Goal: Navigation & Orientation: Locate item on page

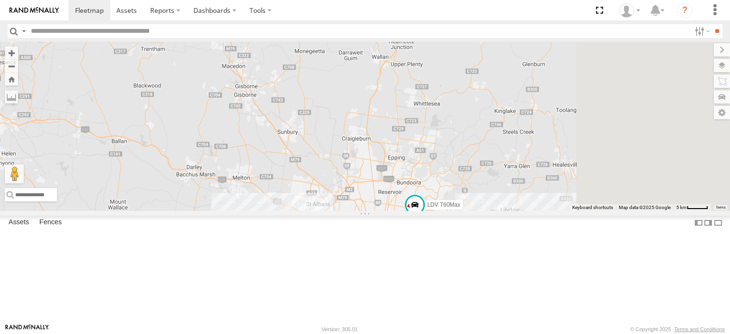
drag, startPoint x: 567, startPoint y: 246, endPoint x: 468, endPoint y: 111, distance: 167.6
click at [468, 111] on div "LDV T60Max" at bounding box center [365, 126] width 730 height 169
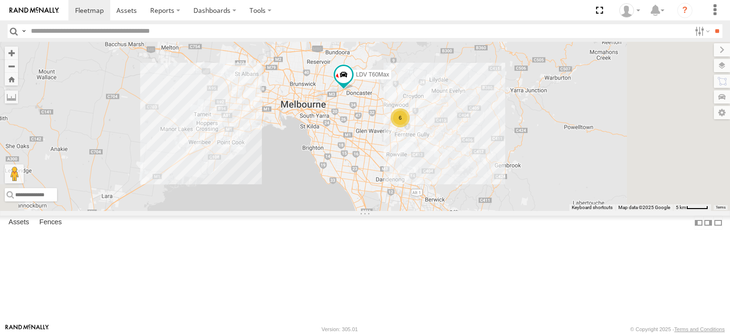
drag, startPoint x: 517, startPoint y: 229, endPoint x: 484, endPoint y: 193, distance: 49.1
click at [486, 189] on div "LDV T60Max 6" at bounding box center [365, 126] width 730 height 169
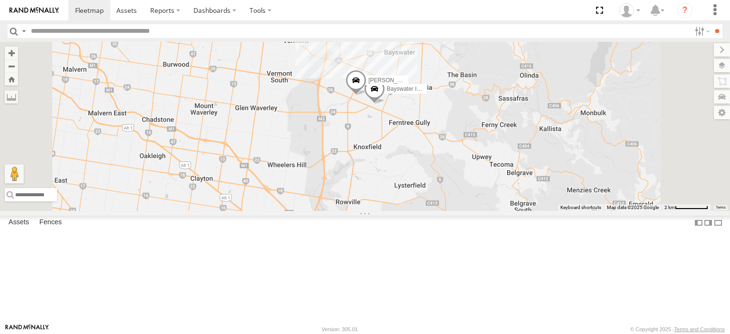
drag, startPoint x: 517, startPoint y: 139, endPoint x: 463, endPoint y: 229, distance: 104.4
click at [463, 211] on div "LDV T60Max Bayswater Isuzu FRR [PERSON_NAME]" at bounding box center [365, 126] width 730 height 169
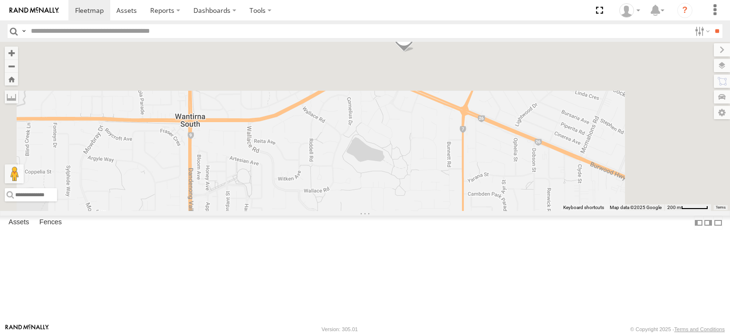
drag, startPoint x: 505, startPoint y: 114, endPoint x: 459, endPoint y: 330, distance: 221.1
click at [459, 330] on body at bounding box center [365, 167] width 730 height 334
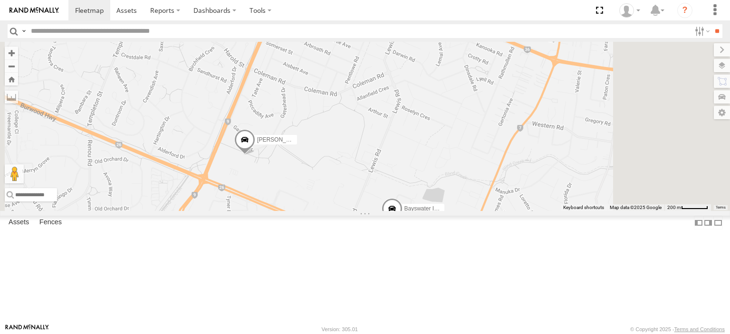
drag, startPoint x: 470, startPoint y: 184, endPoint x: 467, endPoint y: 322, distance: 137.9
click at [467, 211] on div "LDV T60Max Bayswater Isuzu FRR [PERSON_NAME]" at bounding box center [365, 126] width 730 height 169
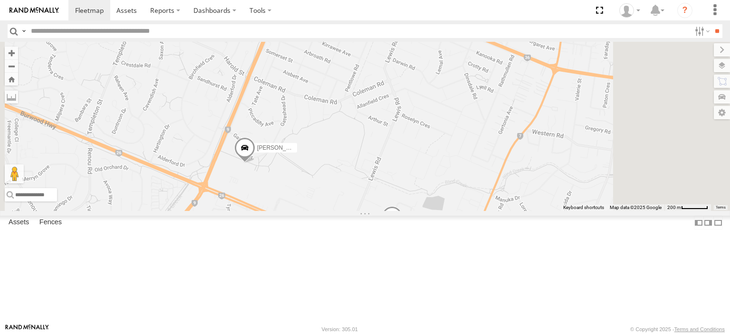
click at [255, 163] on span at bounding box center [244, 150] width 21 height 26
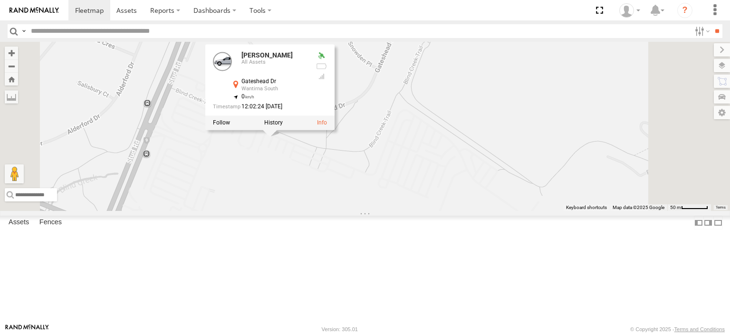
drag, startPoint x: 381, startPoint y: 203, endPoint x: 373, endPoint y: 231, distance: 29.6
click at [373, 211] on div "LDV T60Max Bayswater Isuzu FRR [PERSON_NAME] [PERSON_NAME] BMW All Assets Gates…" at bounding box center [365, 126] width 730 height 169
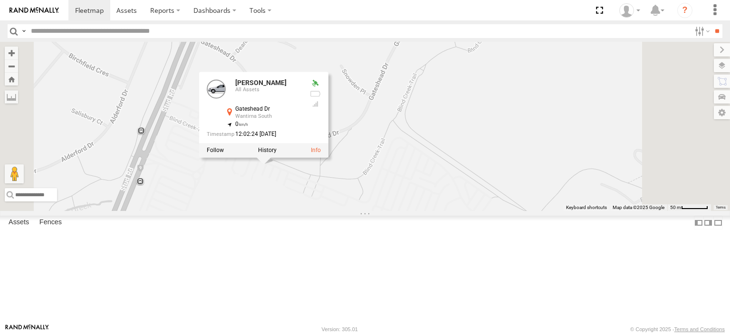
click at [379, 211] on div "LDV T60Max Bayswater Isuzu FRR [PERSON_NAME] [PERSON_NAME] BMW All Assets Gates…" at bounding box center [365, 126] width 730 height 169
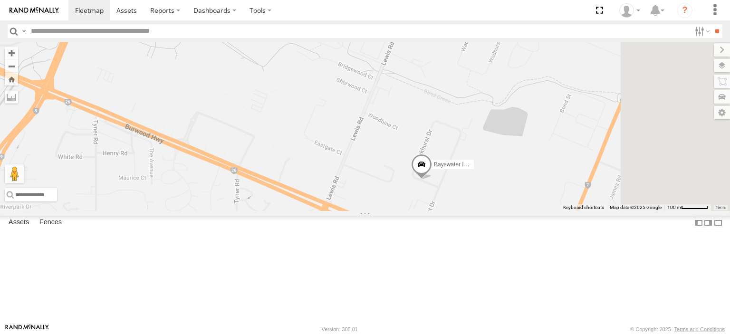
drag, startPoint x: 645, startPoint y: 280, endPoint x: 489, endPoint y: 186, distance: 181.7
click at [489, 186] on div "LDV T60Max Bayswater Isuzu FRR [PERSON_NAME]" at bounding box center [365, 126] width 730 height 169
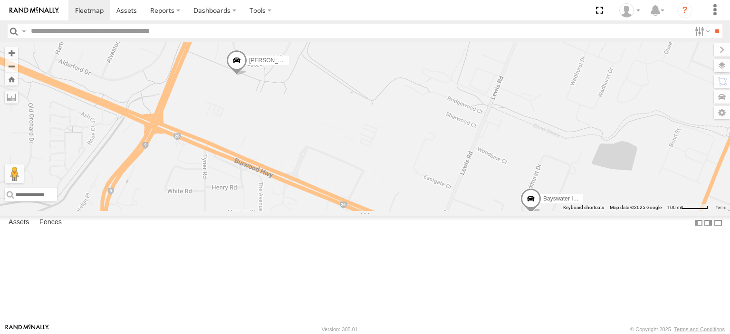
drag, startPoint x: 472, startPoint y: 225, endPoint x: 562, endPoint y: 248, distance: 93.0
click at [562, 211] on div "LDV T60Max Bayswater Isuzu FRR [PERSON_NAME]" at bounding box center [365, 126] width 730 height 169
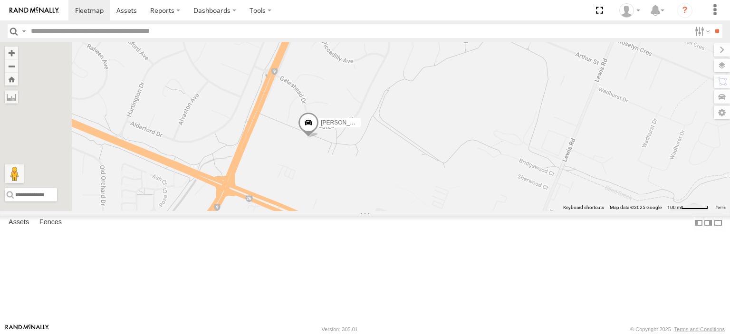
drag, startPoint x: 357, startPoint y: 193, endPoint x: 457, endPoint y: 298, distance: 144.2
click at [456, 211] on div "LDV T60Max Bayswater Isuzu FRR [PERSON_NAME]" at bounding box center [365, 126] width 730 height 169
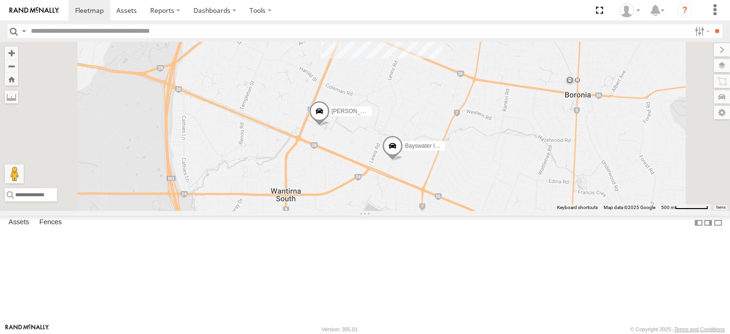
drag, startPoint x: 482, startPoint y: 270, endPoint x: 475, endPoint y: 183, distance: 86.8
click at [476, 183] on div "LDV T60Max Bayswater Isuzu FRR [PERSON_NAME] BMW 4" at bounding box center [365, 126] width 730 height 169
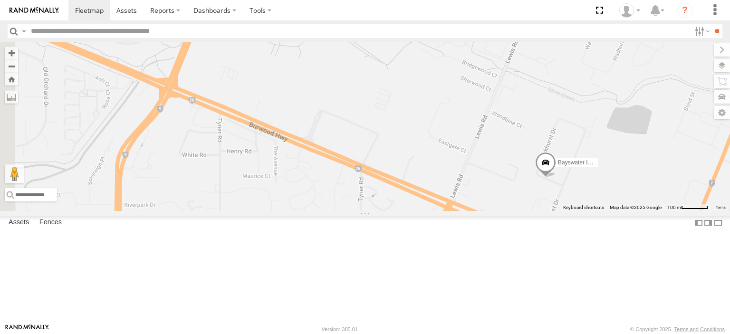
drag, startPoint x: 402, startPoint y: 116, endPoint x: 429, endPoint y: 192, distance: 81.0
click at [428, 192] on div "LDV T60Max Bayswater Isuzu FRR [PERSON_NAME]" at bounding box center [365, 126] width 730 height 169
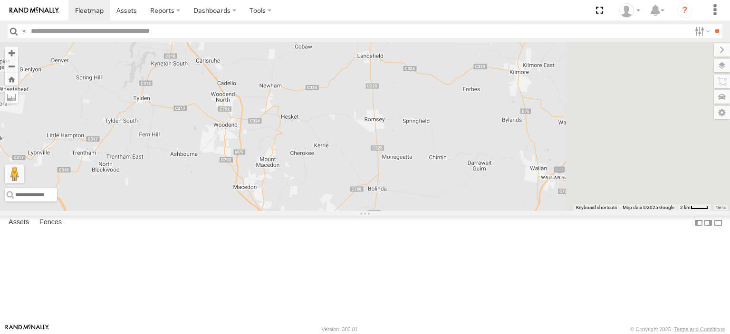
drag, startPoint x: 550, startPoint y: 239, endPoint x: 215, endPoint y: 25, distance: 397.6
click at [213, 26] on body at bounding box center [365, 167] width 730 height 334
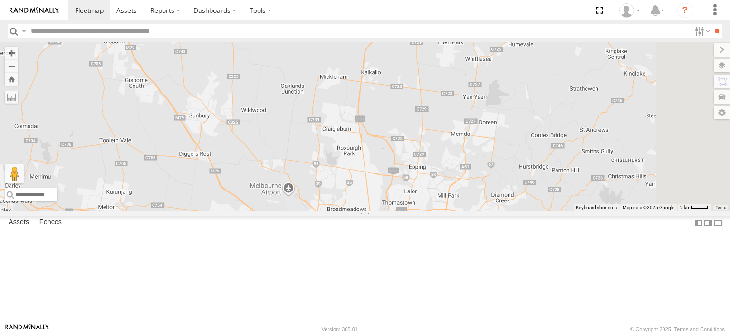
drag, startPoint x: 361, startPoint y: 205, endPoint x: 273, endPoint y: -35, distance: 255.4
click at [273, 0] on html at bounding box center [365, 167] width 730 height 334
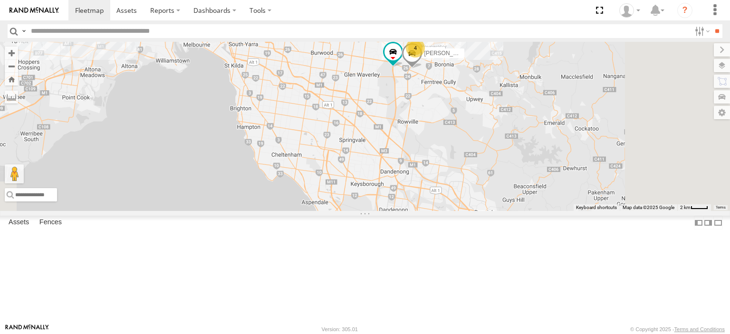
drag, startPoint x: 462, startPoint y: 141, endPoint x: 386, endPoint y: 122, distance: 78.5
click at [386, 122] on div "LDV T60Max 4 Bayswater Isuzu FRR [PERSON_NAME] BMW" at bounding box center [365, 126] width 730 height 169
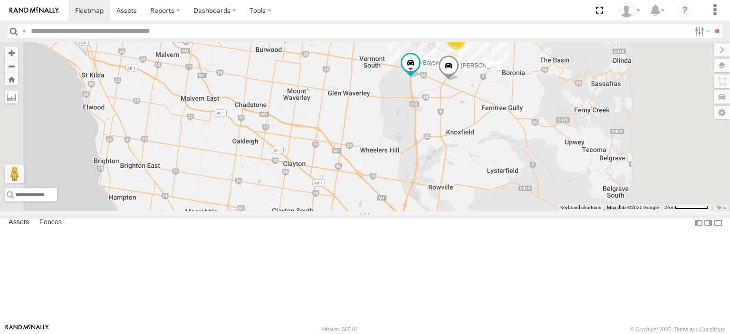
drag, startPoint x: 516, startPoint y: 150, endPoint x: 500, endPoint y: 142, distance: 18.5
click at [500, 142] on div "LDV T60Max Bayswater Isuzu FRR [PERSON_NAME] BMW 4" at bounding box center [365, 126] width 730 height 169
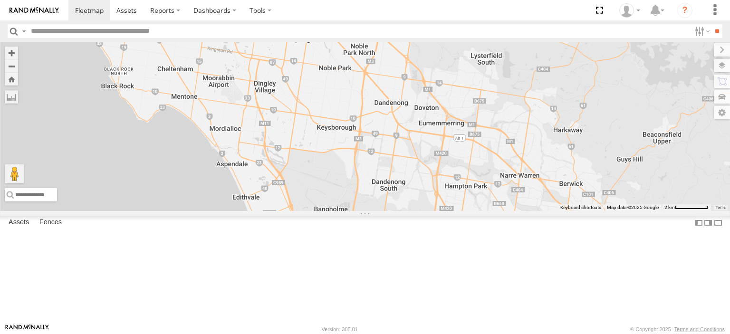
drag, startPoint x: 485, startPoint y: 249, endPoint x: 467, endPoint y: 57, distance: 192.4
click at [467, 57] on div "LDV T60Max Bayswater Isuzu FRR [PERSON_NAME] BMW 4" at bounding box center [365, 126] width 730 height 169
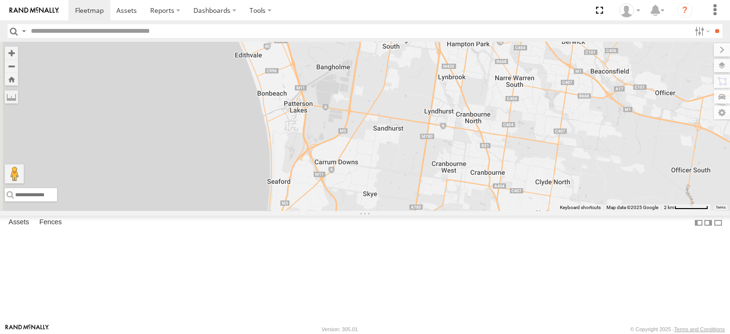
drag, startPoint x: 455, startPoint y: 186, endPoint x: 474, endPoint y: 80, distance: 108.2
click at [469, 114] on div "LDV T60Max Bayswater Isuzu FRR [PERSON_NAME] BMW 4" at bounding box center [365, 126] width 730 height 169
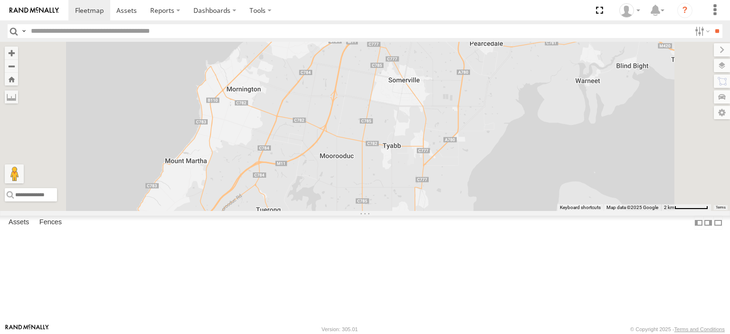
click at [475, 93] on div "LDV T60Max Bayswater Isuzu FRR [PERSON_NAME] BMW 4" at bounding box center [365, 126] width 730 height 169
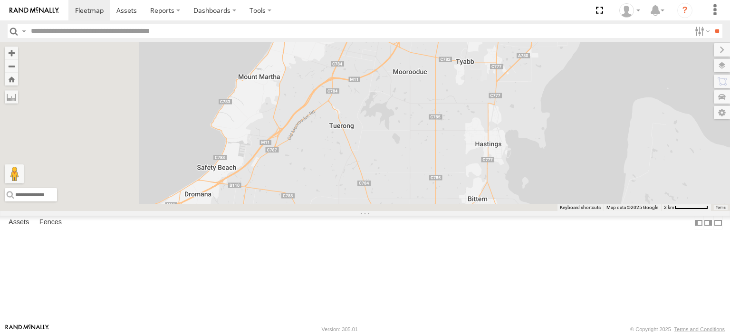
drag, startPoint x: 434, startPoint y: 209, endPoint x: 529, endPoint y: 102, distance: 142.1
click at [529, 102] on div "LDV T60Max Bayswater Isuzu FRR [PERSON_NAME] BMW 4" at bounding box center [365, 126] width 730 height 169
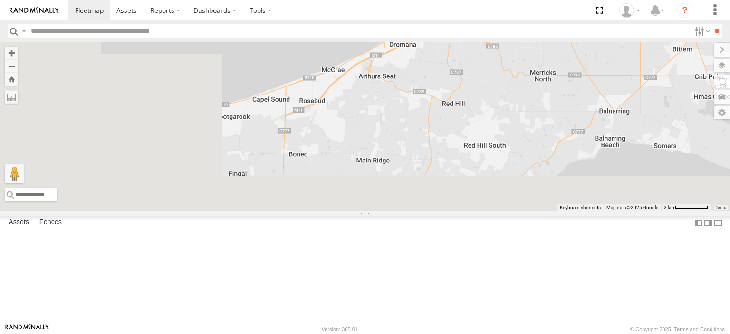
drag, startPoint x: 352, startPoint y: 232, endPoint x: 532, endPoint y: 110, distance: 218.1
click at [532, 110] on div "LDV T60Max Bayswater Isuzu FRR [PERSON_NAME] BMW 4" at bounding box center [365, 126] width 730 height 169
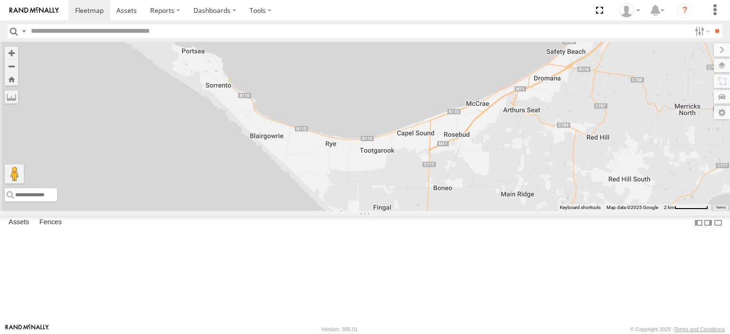
drag, startPoint x: 416, startPoint y: 218, endPoint x: 559, endPoint y: 252, distance: 146.5
click at [559, 211] on div "LDV T60Max Bayswater Isuzu FRR [PERSON_NAME] BMW 4" at bounding box center [365, 126] width 730 height 169
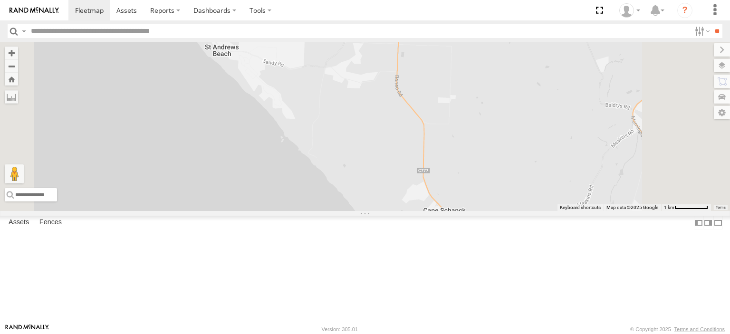
drag, startPoint x: 389, startPoint y: 249, endPoint x: 380, endPoint y: 51, distance: 197.5
click at [380, 51] on div "LDV T60Max Bayswater Isuzu FRR [PERSON_NAME]" at bounding box center [365, 126] width 730 height 169
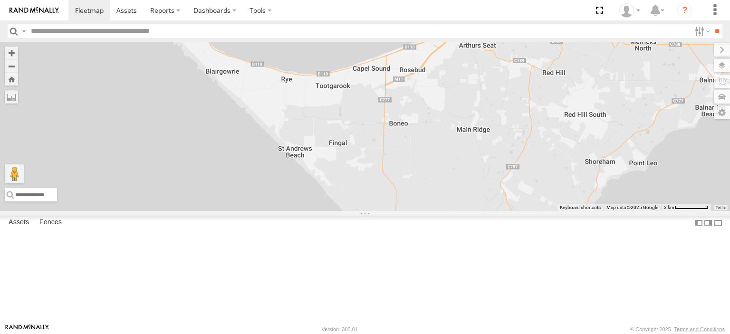
drag, startPoint x: 618, startPoint y: 231, endPoint x: 570, endPoint y: 267, distance: 59.1
click at [570, 211] on div "LDV T60Max Bayswater Isuzu FRR [PERSON_NAME]" at bounding box center [365, 126] width 730 height 169
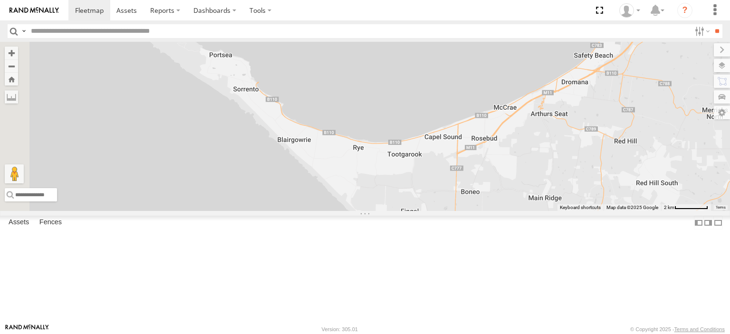
drag, startPoint x: 454, startPoint y: 188, endPoint x: 531, endPoint y: 260, distance: 105.6
click at [531, 211] on div "LDV T60Max Bayswater Isuzu FRR [PERSON_NAME]" at bounding box center [365, 126] width 730 height 169
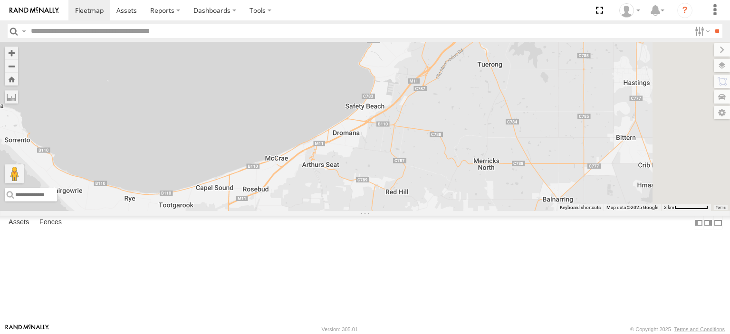
drag, startPoint x: 652, startPoint y: 198, endPoint x: 424, endPoint y: 249, distance: 234.2
click at [424, 211] on div "LDV T60Max Bayswater Isuzu FRR [PERSON_NAME]" at bounding box center [365, 126] width 730 height 169
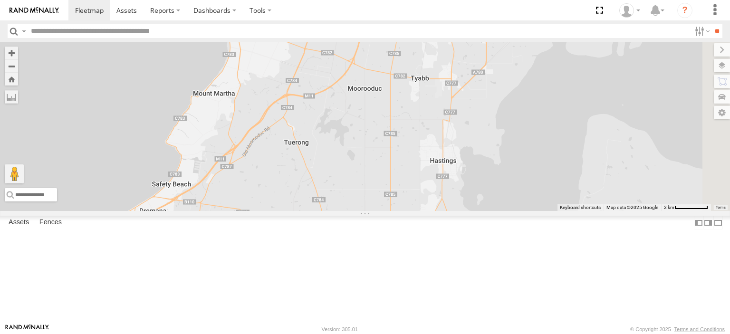
drag, startPoint x: 522, startPoint y: 202, endPoint x: 346, endPoint y: 275, distance: 191.1
click at [346, 211] on div "LDV T60Max Bayswater Isuzu FRR [PERSON_NAME]" at bounding box center [365, 126] width 730 height 169
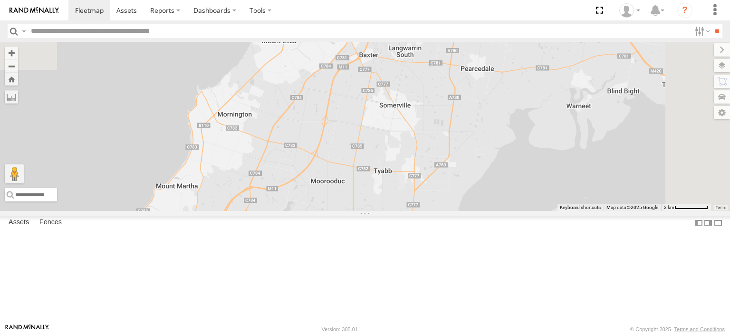
drag, startPoint x: 457, startPoint y: 231, endPoint x: 427, endPoint y: 326, distance: 99.7
click at [426, 327] on body at bounding box center [365, 167] width 730 height 334
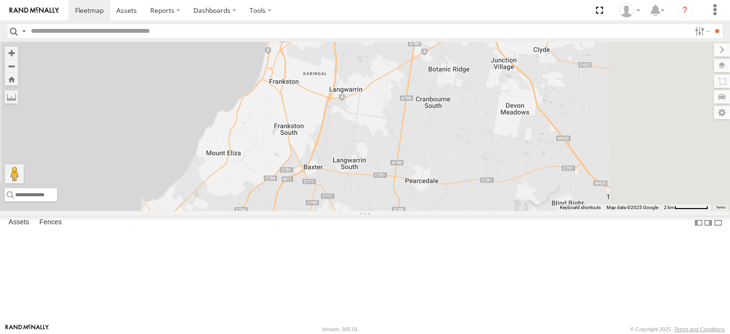
drag, startPoint x: 445, startPoint y: 257, endPoint x: 401, endPoint y: 339, distance: 93.4
click at [401, 334] on html at bounding box center [365, 167] width 730 height 334
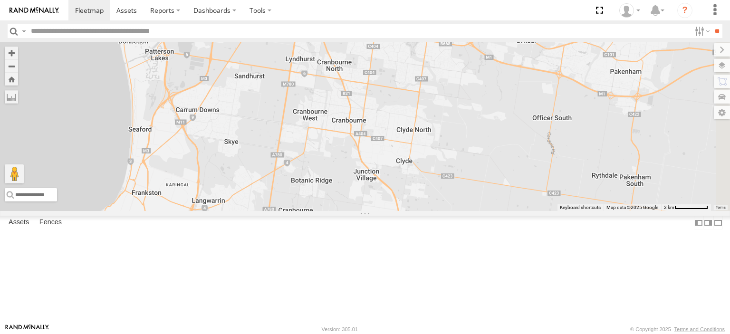
drag, startPoint x: 452, startPoint y: 270, endPoint x: 337, endPoint y: 353, distance: 141.7
click at [337, 334] on html at bounding box center [365, 167] width 730 height 334
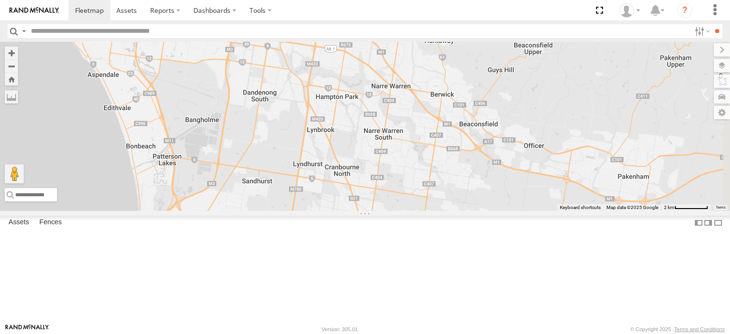
drag, startPoint x: 424, startPoint y: 245, endPoint x: 432, endPoint y: 353, distance: 107.7
click at [432, 334] on html at bounding box center [365, 167] width 730 height 334
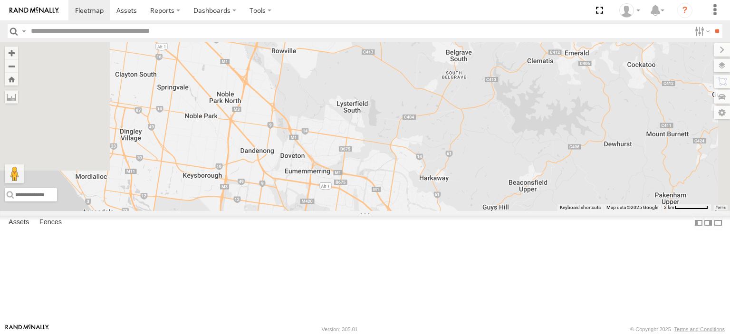
drag, startPoint x: 402, startPoint y: 228, endPoint x: 407, endPoint y: 334, distance: 105.7
click at [407, 334] on body at bounding box center [365, 167] width 730 height 334
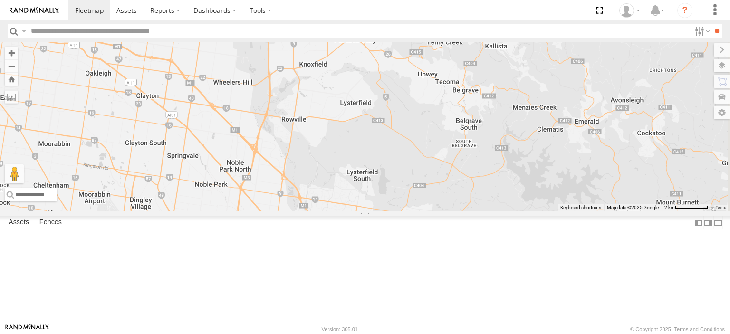
drag, startPoint x: 390, startPoint y: 167, endPoint x: 399, endPoint y: 238, distance: 71.5
click at [399, 211] on div "LDV T60Max Bayswater Isuzu FRR [PERSON_NAME]" at bounding box center [365, 126] width 730 height 169
